Goal: Task Accomplishment & Management: Manage account settings

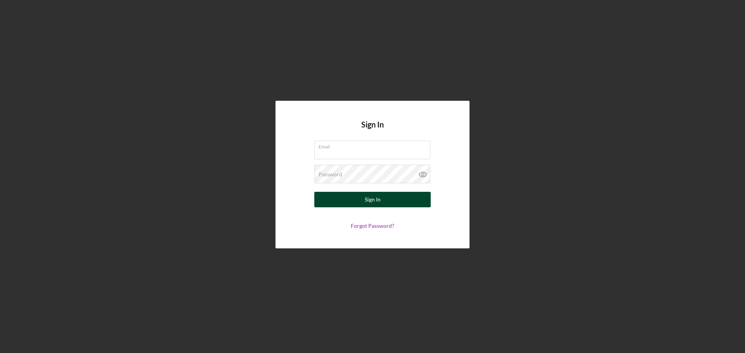
type input "[PERSON_NAME][EMAIL_ADDRESS][DOMAIN_NAME]"
click at [384, 200] on button "Sign In" at bounding box center [372, 200] width 116 height 16
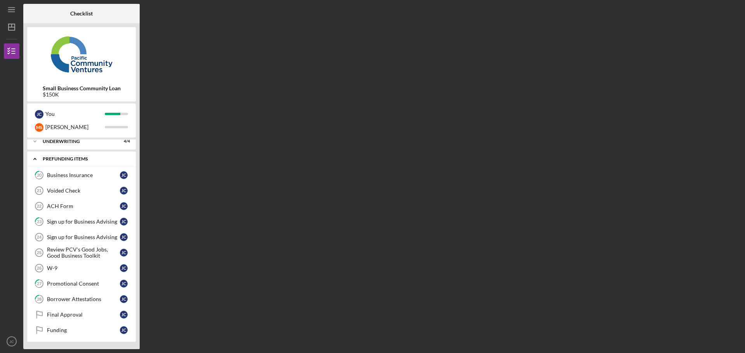
scroll to position [41, 0]
click at [86, 299] on div "Borrower Attestations" at bounding box center [83, 299] width 73 height 6
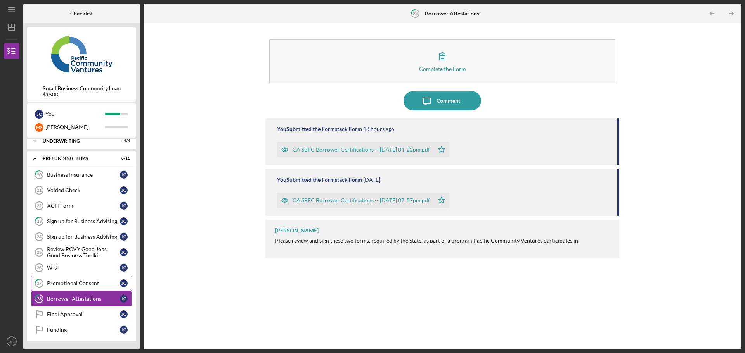
click at [69, 281] on div "Promotional Consent" at bounding box center [83, 283] width 73 height 6
